Goal: Task Accomplishment & Management: Manage account settings

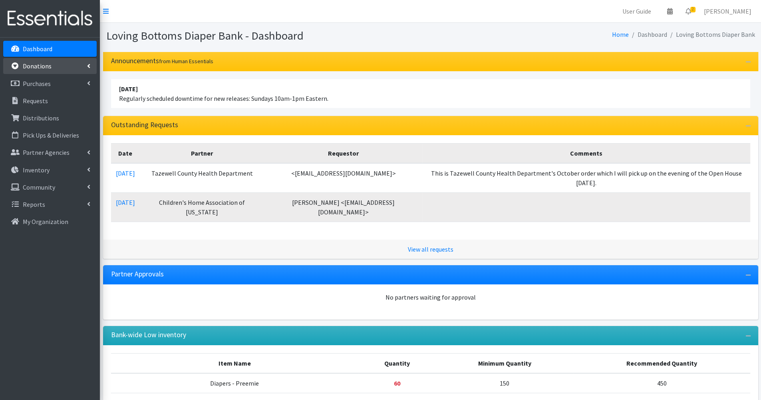
click at [36, 70] on p "Donations" at bounding box center [37, 66] width 29 height 8
click at [43, 132] on p "Requests" at bounding box center [35, 135] width 25 height 8
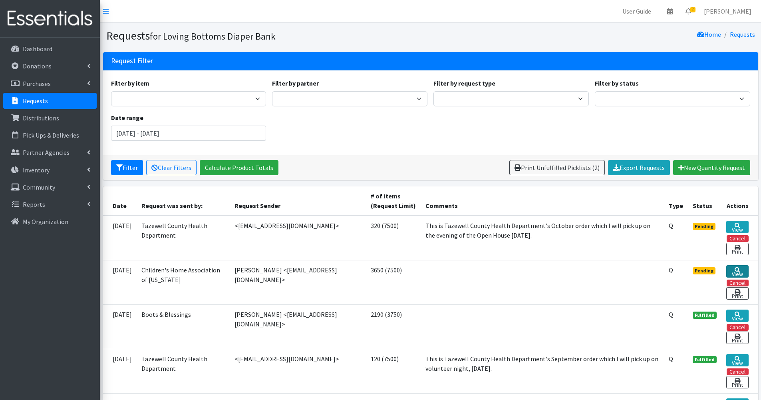
click at [733, 272] on link "View" at bounding box center [738, 271] width 22 height 12
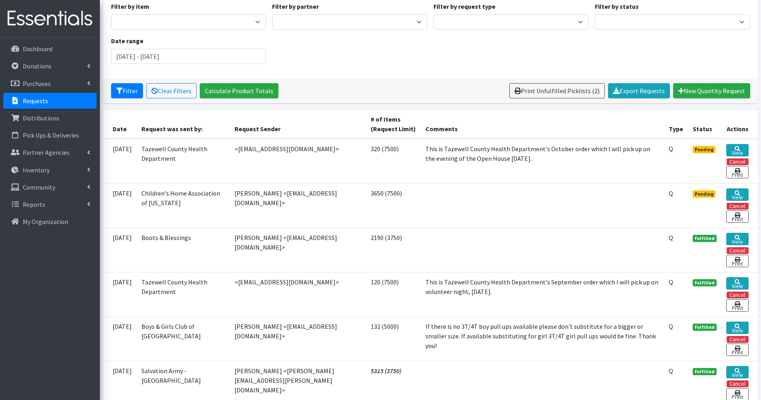
scroll to position [77, 0]
click at [737, 151] on link "View" at bounding box center [738, 149] width 22 height 12
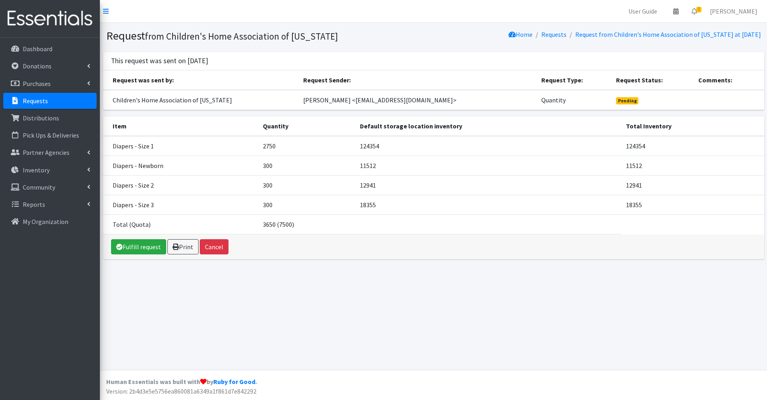
drag, startPoint x: 432, startPoint y: 195, endPoint x: 422, endPoint y: 144, distance: 51.7
click at [422, 144] on td "124354" at bounding box center [488, 146] width 267 height 20
